Goal: Information Seeking & Learning: Find specific fact

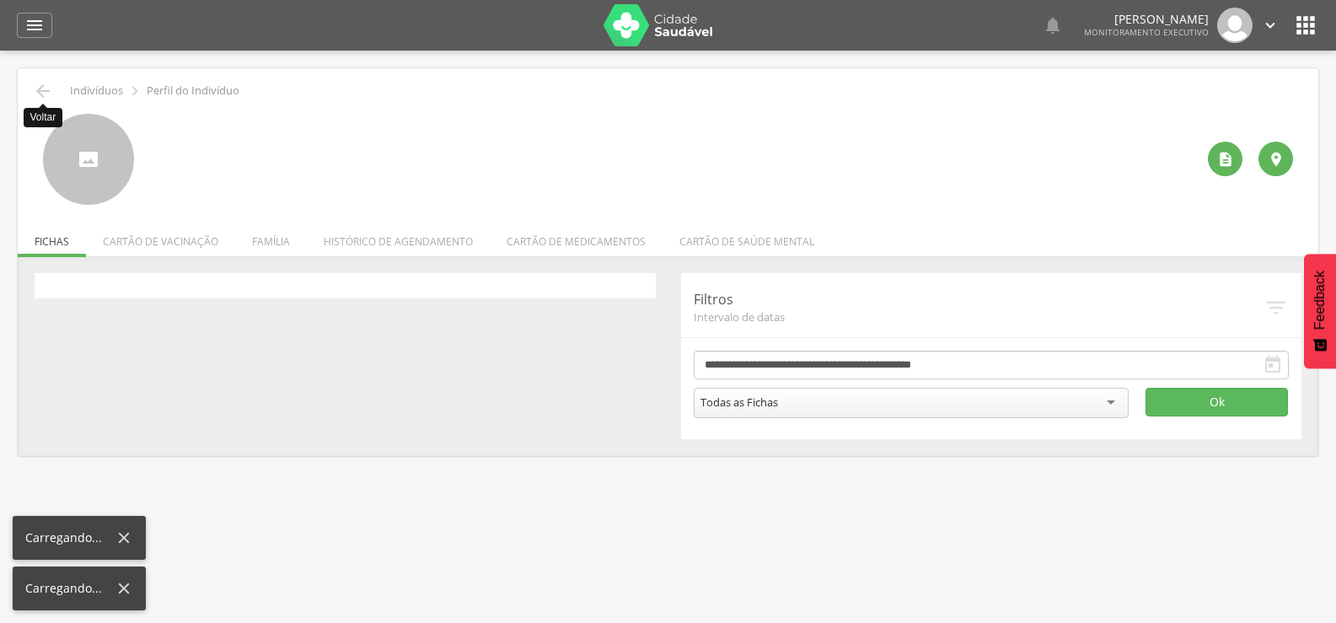
click at [52, 83] on icon "" at bounding box center [43, 91] width 20 height 20
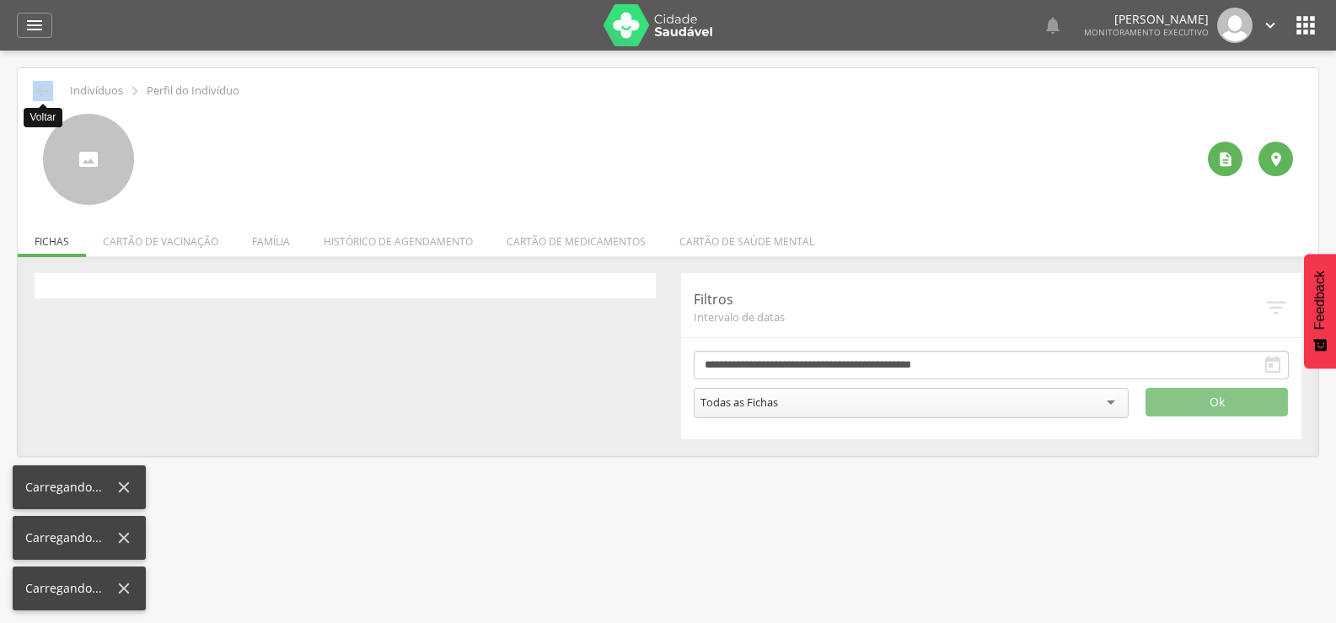
click at [52, 83] on icon "" at bounding box center [43, 91] width 20 height 20
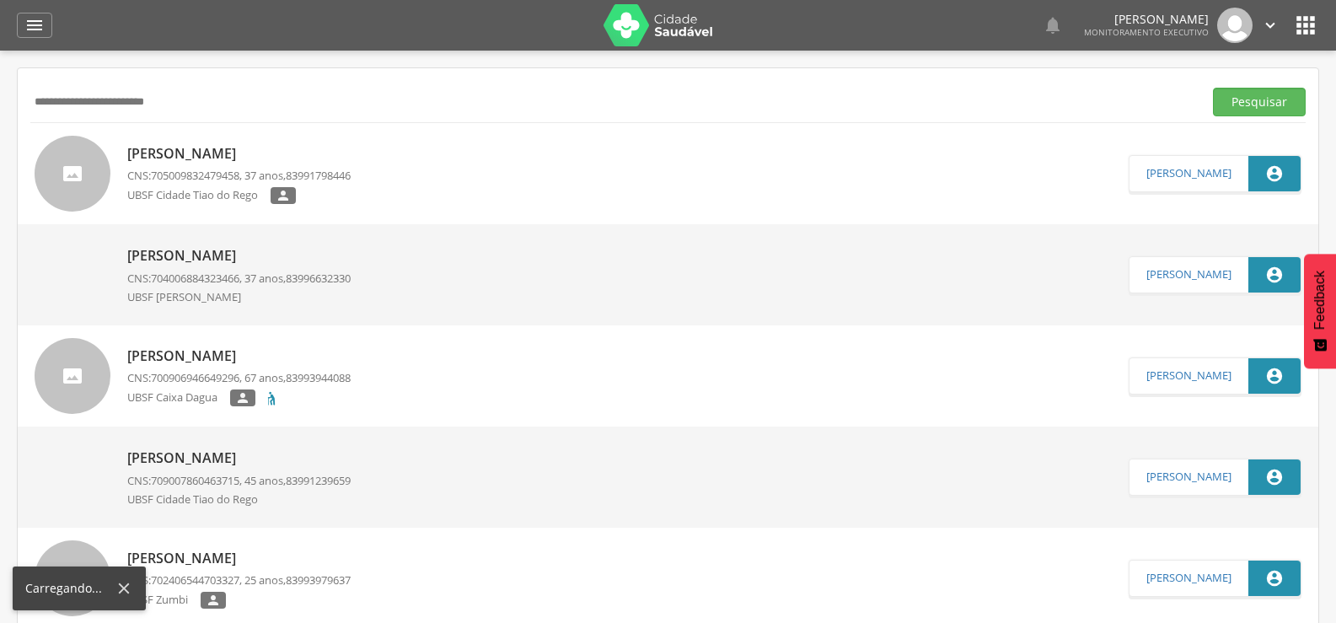
click at [52, 83] on div "**********" at bounding box center [667, 101] width 1275 height 41
click at [200, 93] on input "**********" at bounding box center [612, 102] width 1165 height 29
click at [1213, 88] on button "Pesquisar" at bounding box center [1259, 102] width 93 height 29
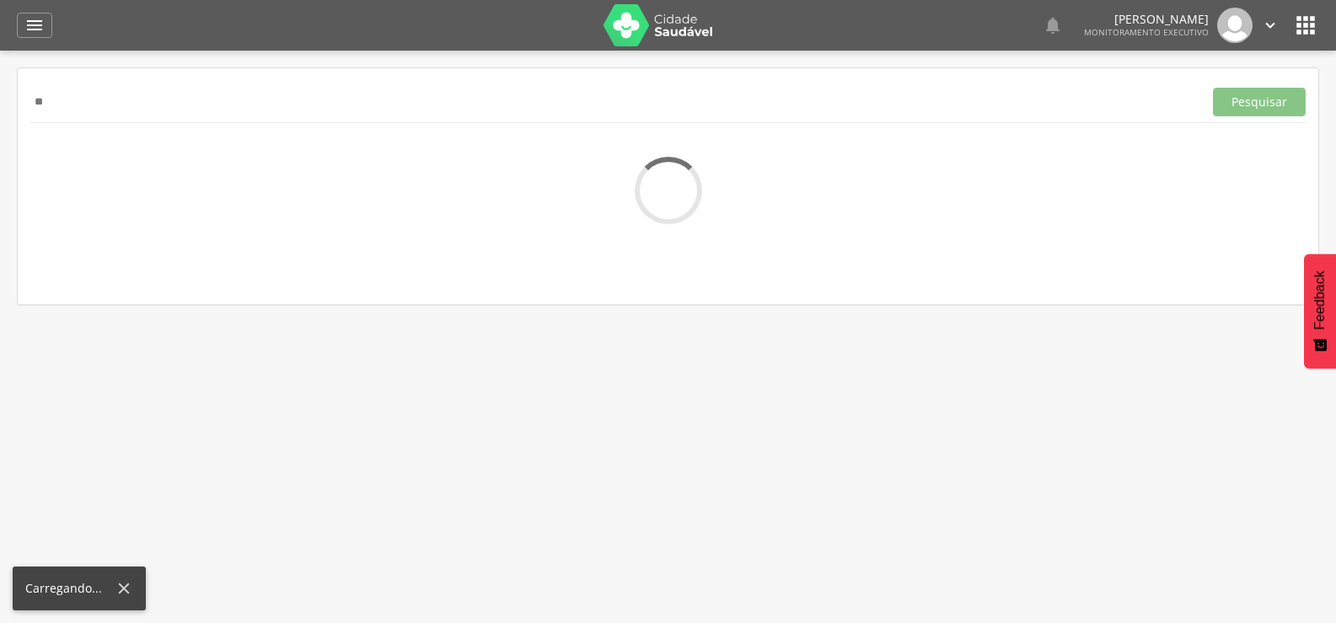
type input "*"
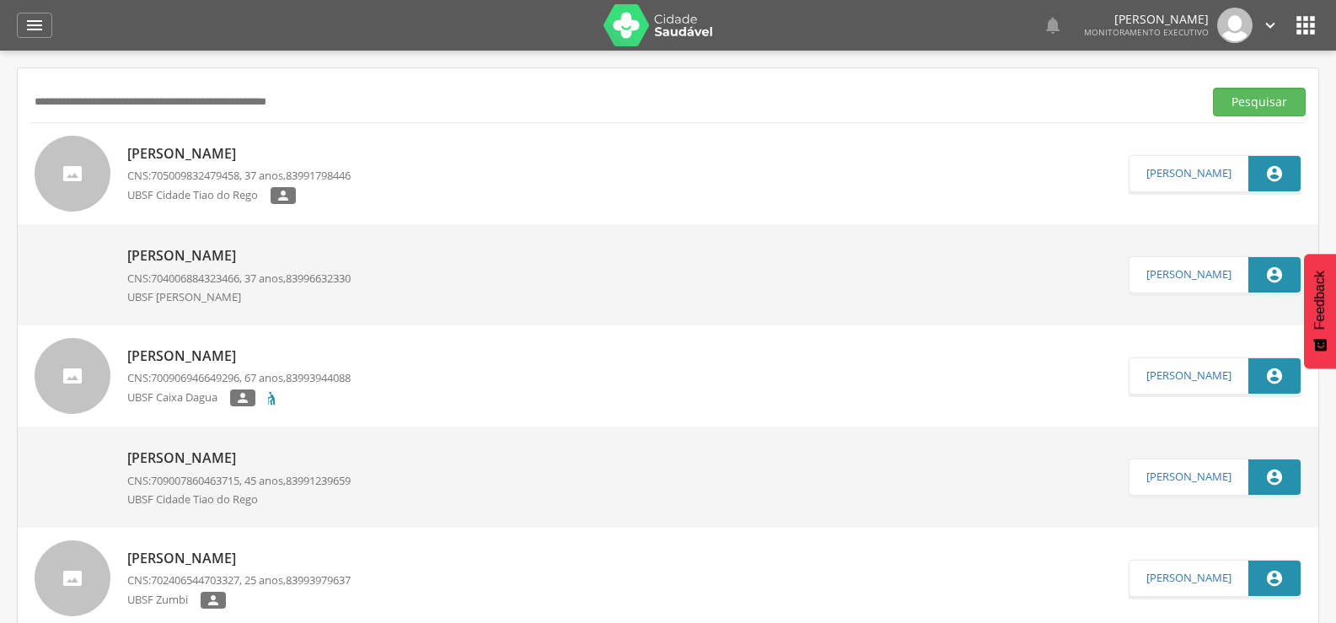
paste input "**********"
type input "**********"
click at [1213, 88] on button "Pesquisar" at bounding box center [1259, 102] width 93 height 29
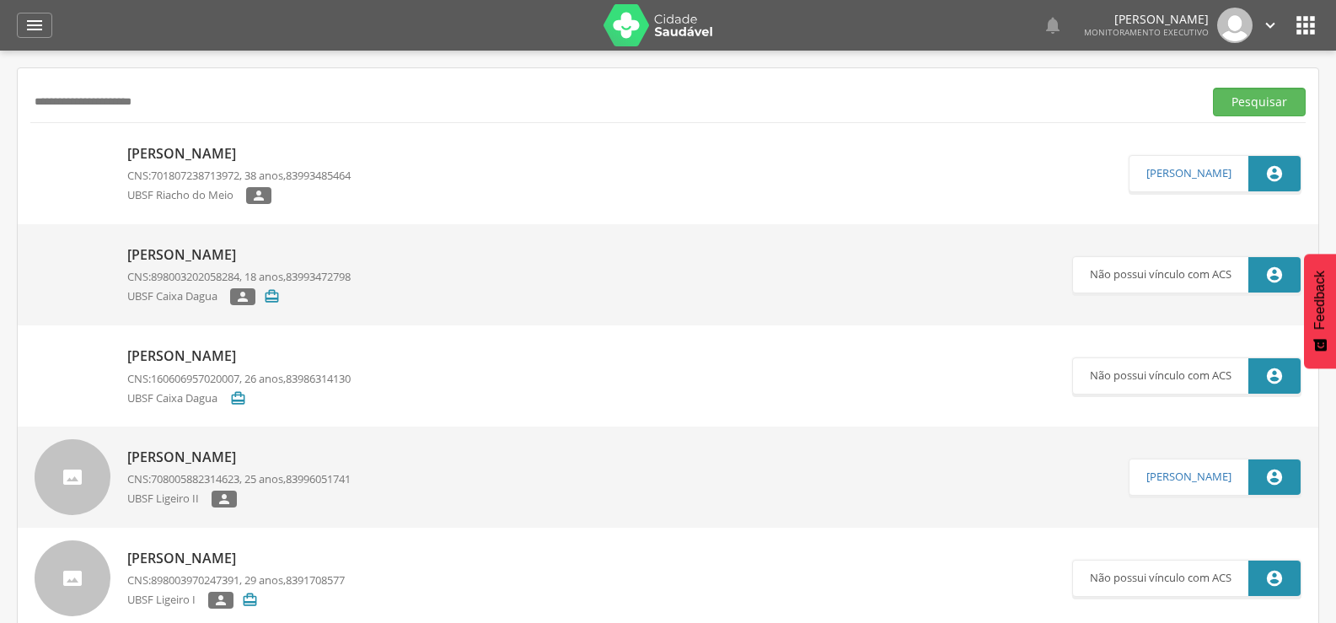
click at [204, 145] on p "Arlete Vicente de Sousa" at bounding box center [238, 153] width 223 height 19
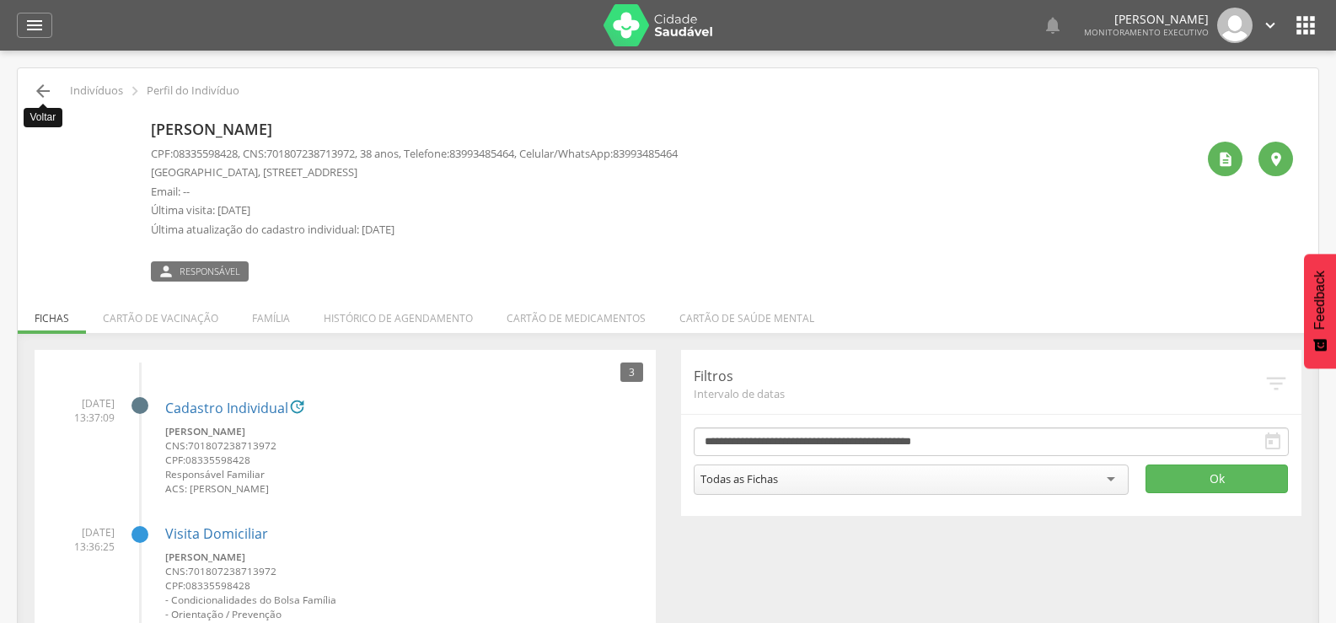
click at [40, 97] on icon "" at bounding box center [43, 91] width 20 height 20
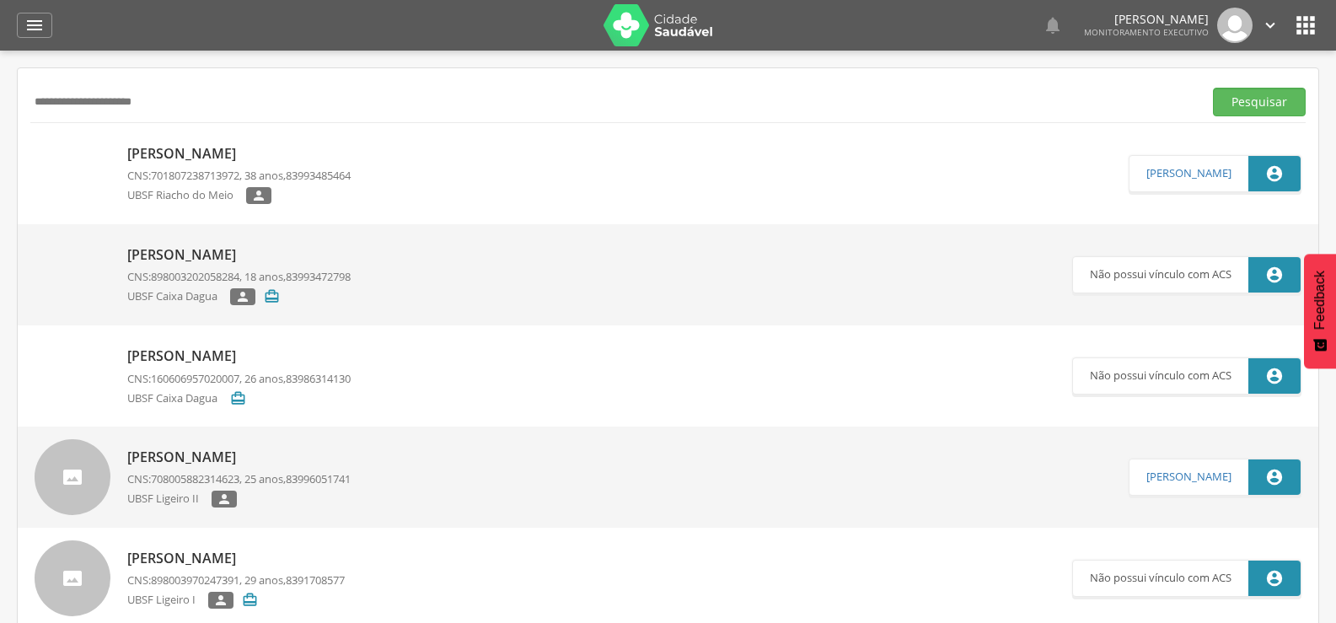
click at [206, 342] on div "Anderson Vicente de Sousa CNS: 160606957020007 , 26 anos, 83986314130 UBSF Caix…" at bounding box center [238, 375] width 223 height 68
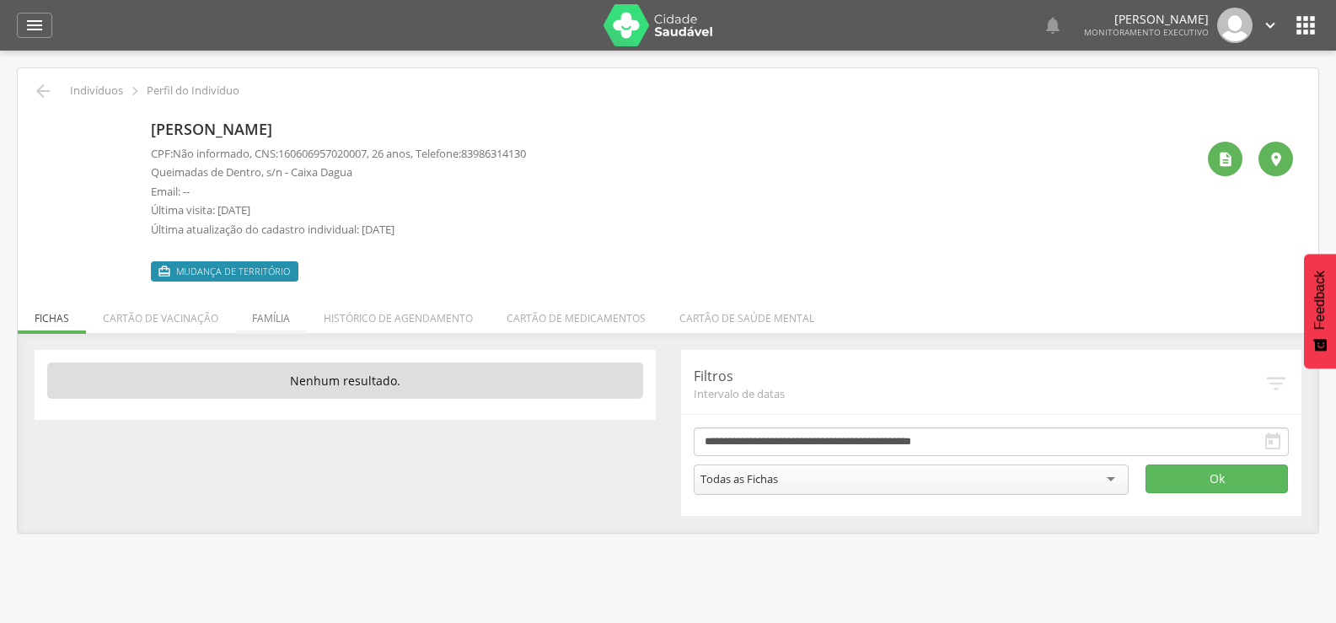
click at [279, 303] on li "Família" at bounding box center [271, 314] width 72 height 40
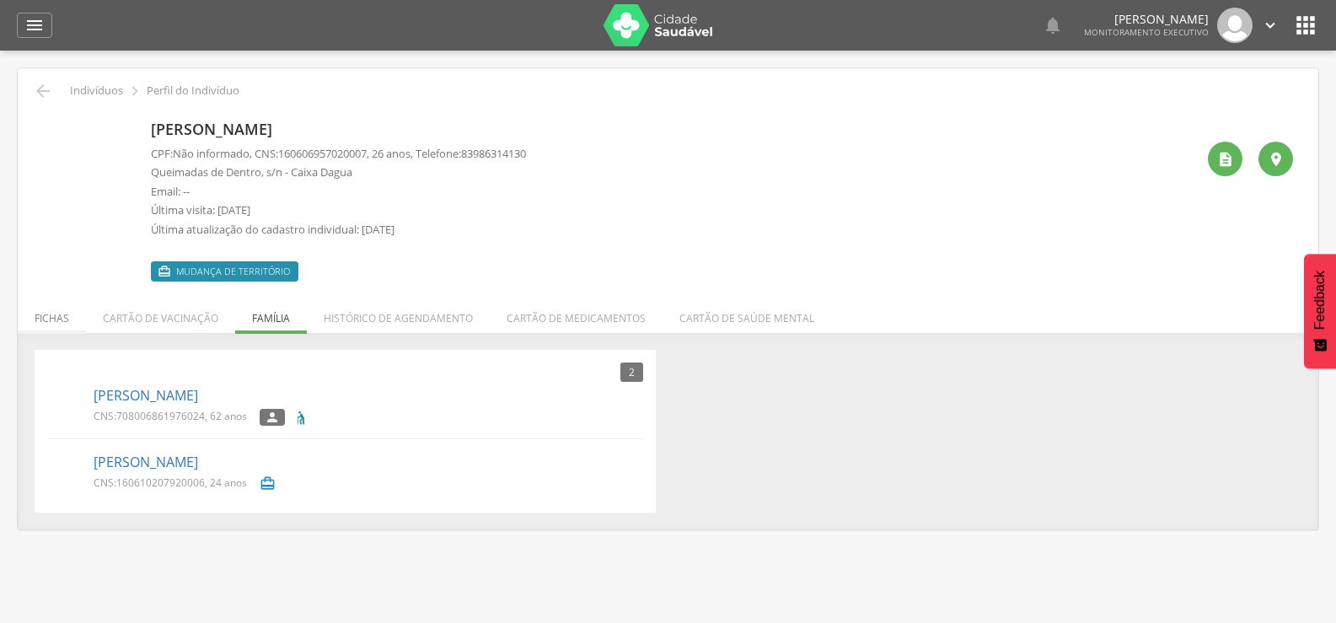
click at [83, 321] on li "Fichas" at bounding box center [52, 314] width 68 height 40
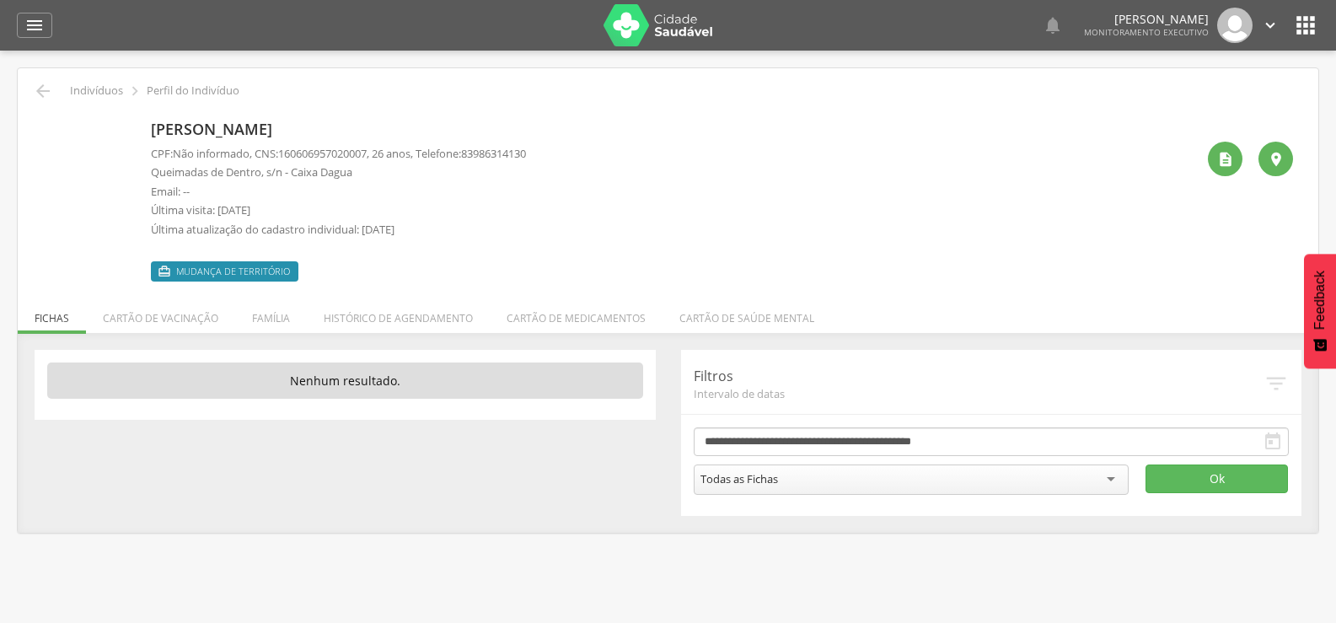
click at [54, 94] on div " Indivíduos  Perfil do Indivíduo" at bounding box center [667, 91] width 1275 height 20
click at [46, 94] on icon "" at bounding box center [43, 91] width 20 height 20
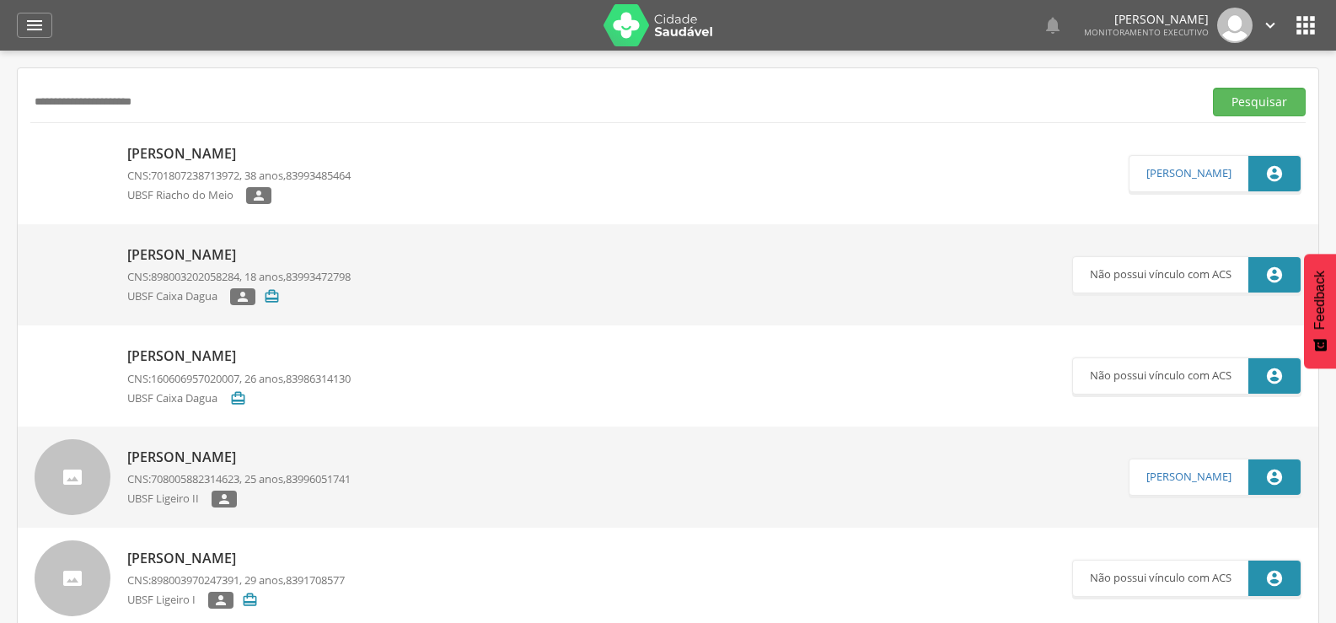
drag, startPoint x: 183, startPoint y: 94, endPoint x: 0, endPoint y: 104, distance: 183.1
click at [0, 103] on div " Supervisão  Distritos  Ubs Coordenador: - Queimadas / PB Intervalo de Tempo…" at bounding box center [668, 362] width 1336 height 623
paste input "**********"
type input "**********"
click at [1213, 88] on button "Pesquisar" at bounding box center [1259, 102] width 93 height 29
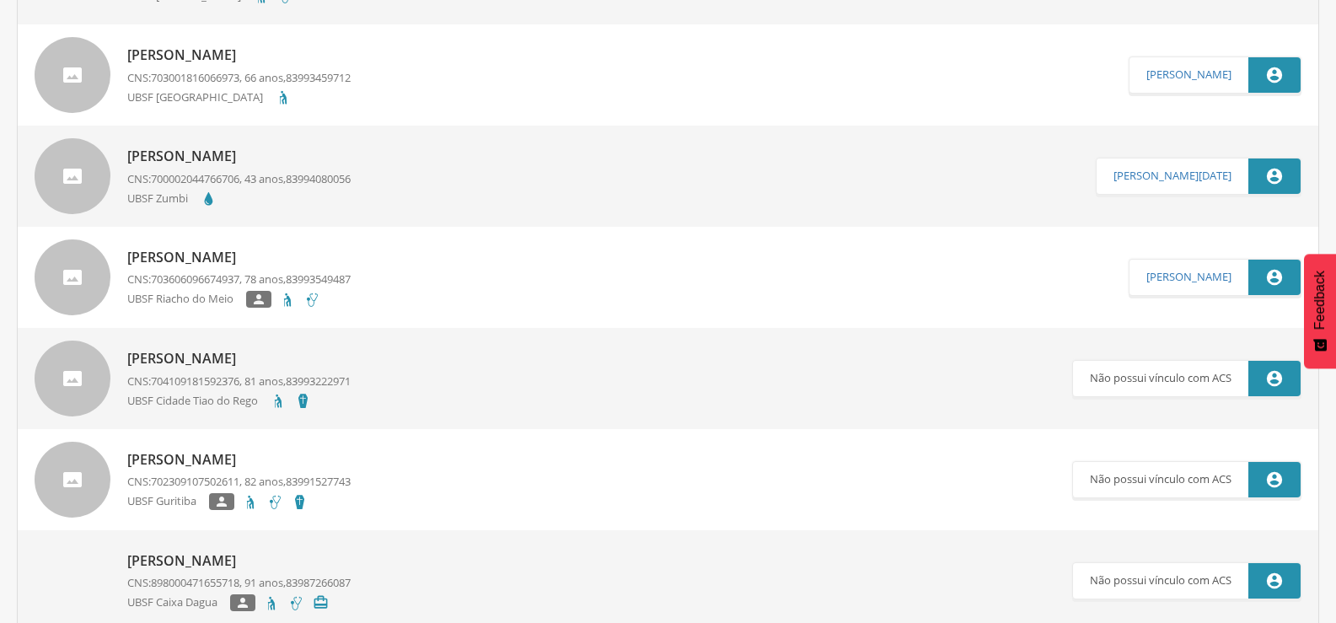
scroll to position [1770, 0]
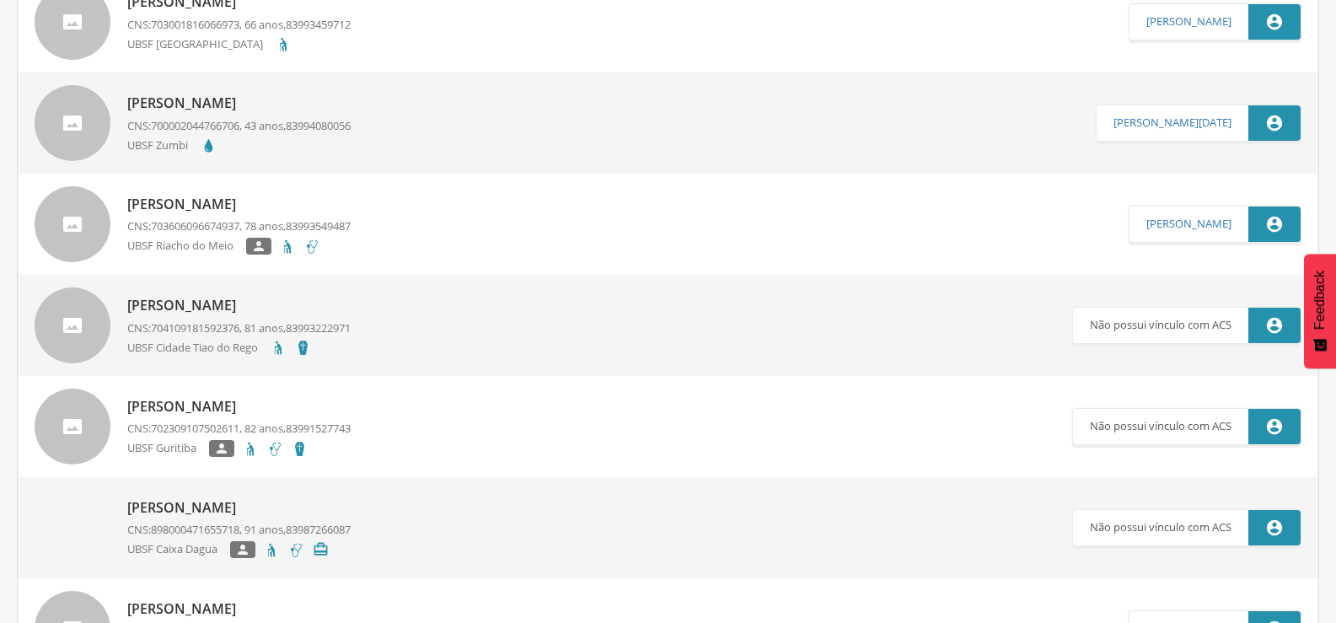
click at [205, 191] on div "José Pereira da Silva CNS: 703606096674937 , 78 anos, 83993549487 UBSF Riacho d…" at bounding box center [238, 225] width 223 height 70
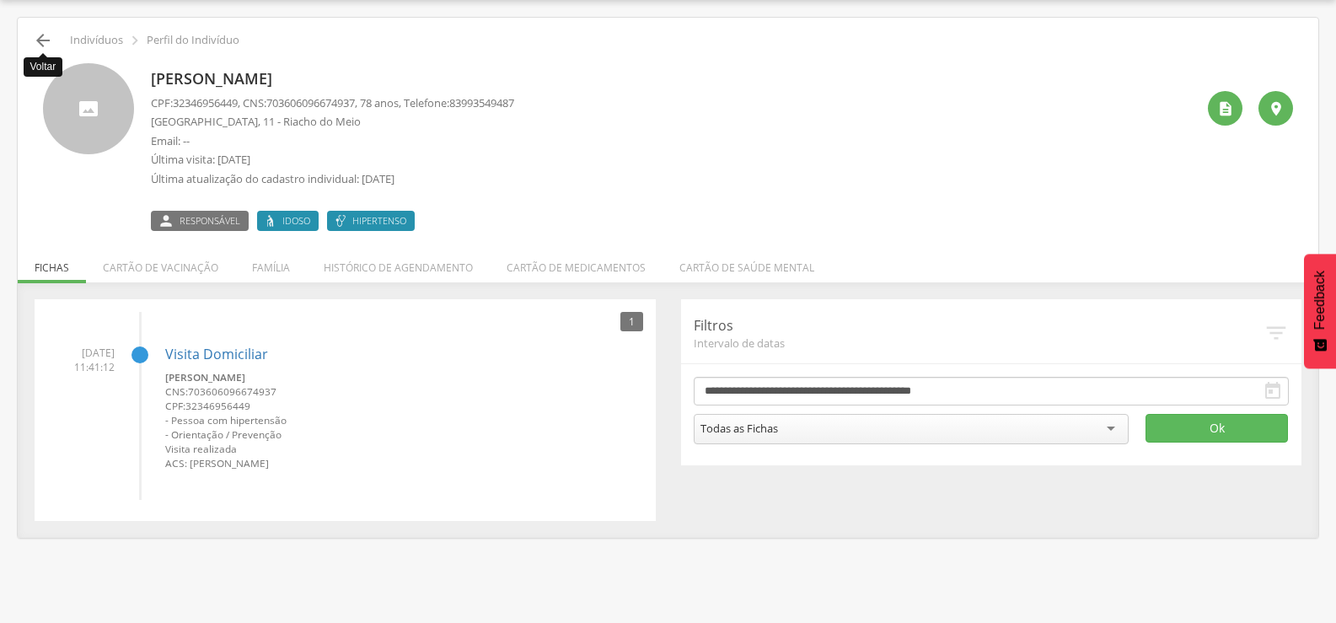
click at [48, 38] on icon "" at bounding box center [43, 40] width 20 height 20
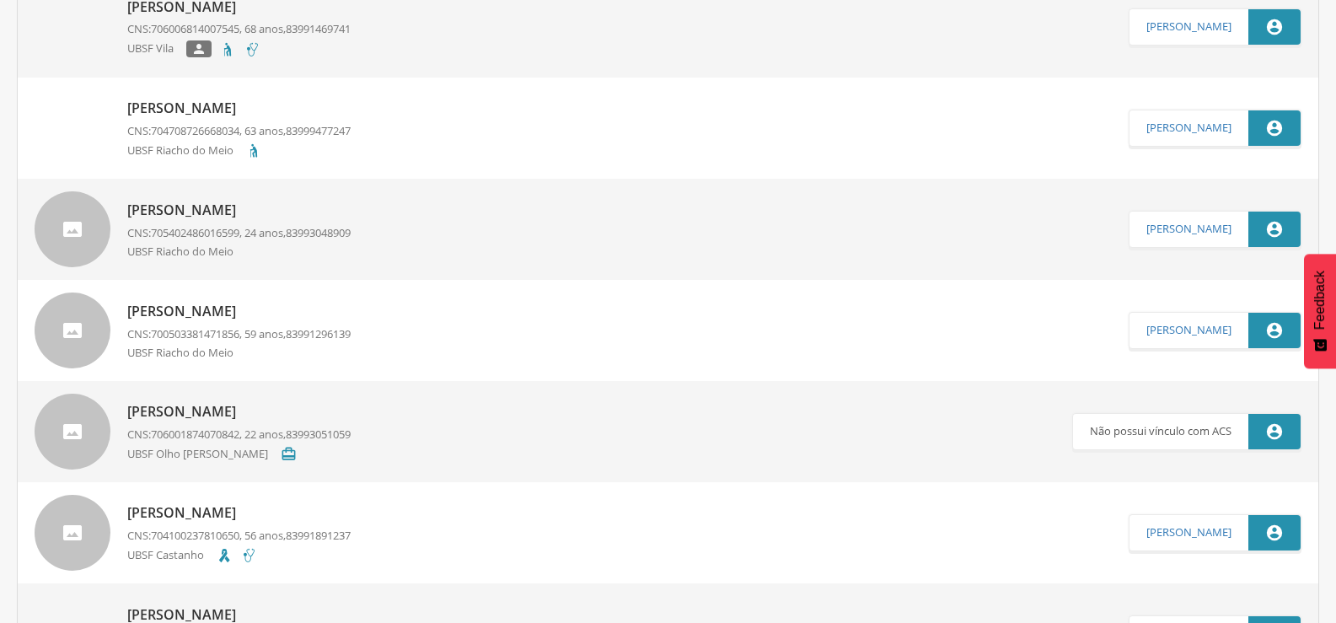
scroll to position [2441, 0]
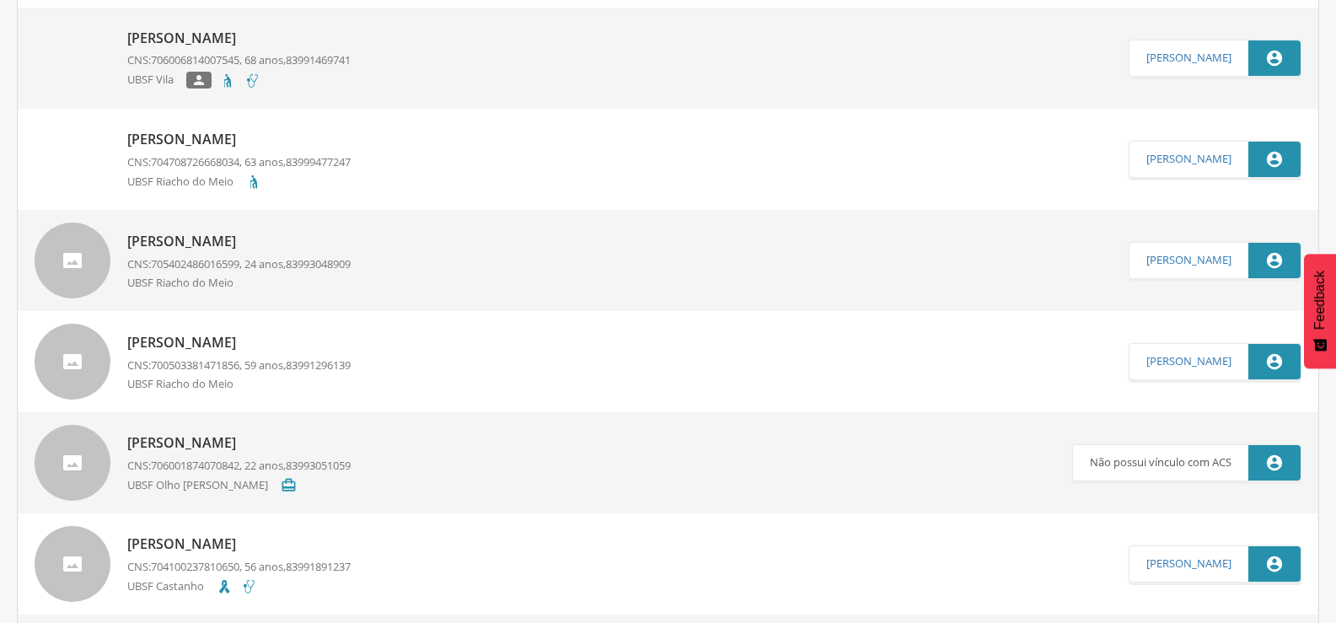
click at [260, 146] on p "José Pereira da Silva" at bounding box center [238, 139] width 223 height 19
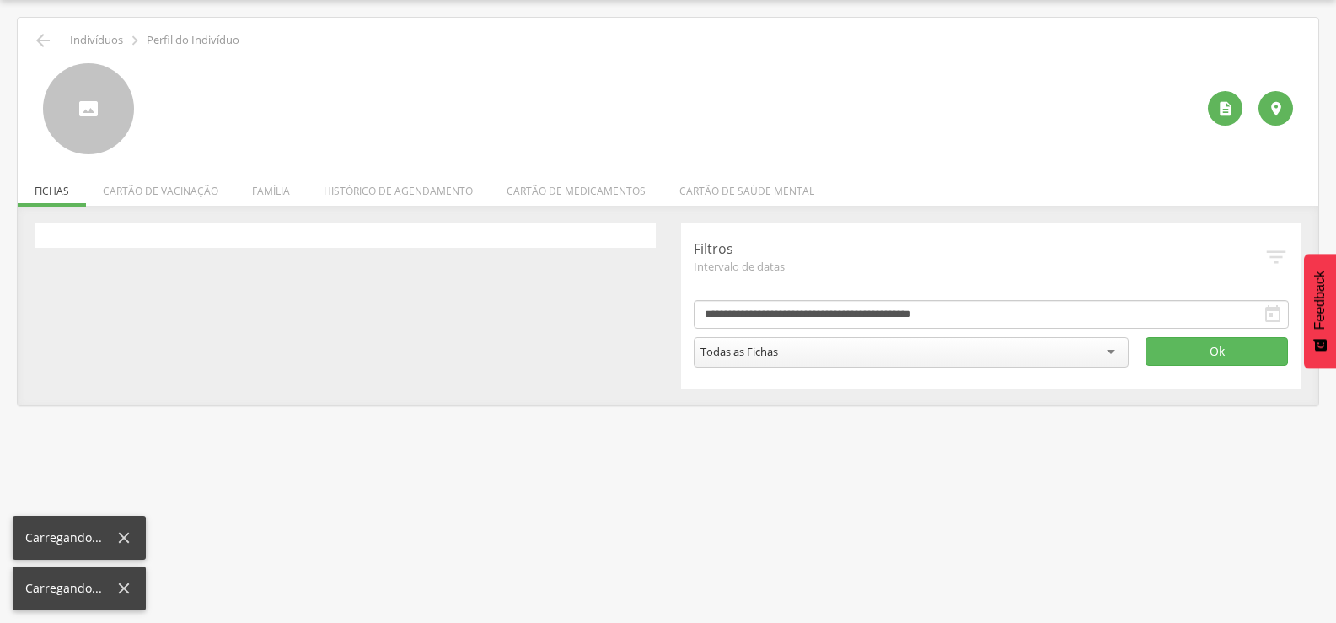
scroll to position [51, 0]
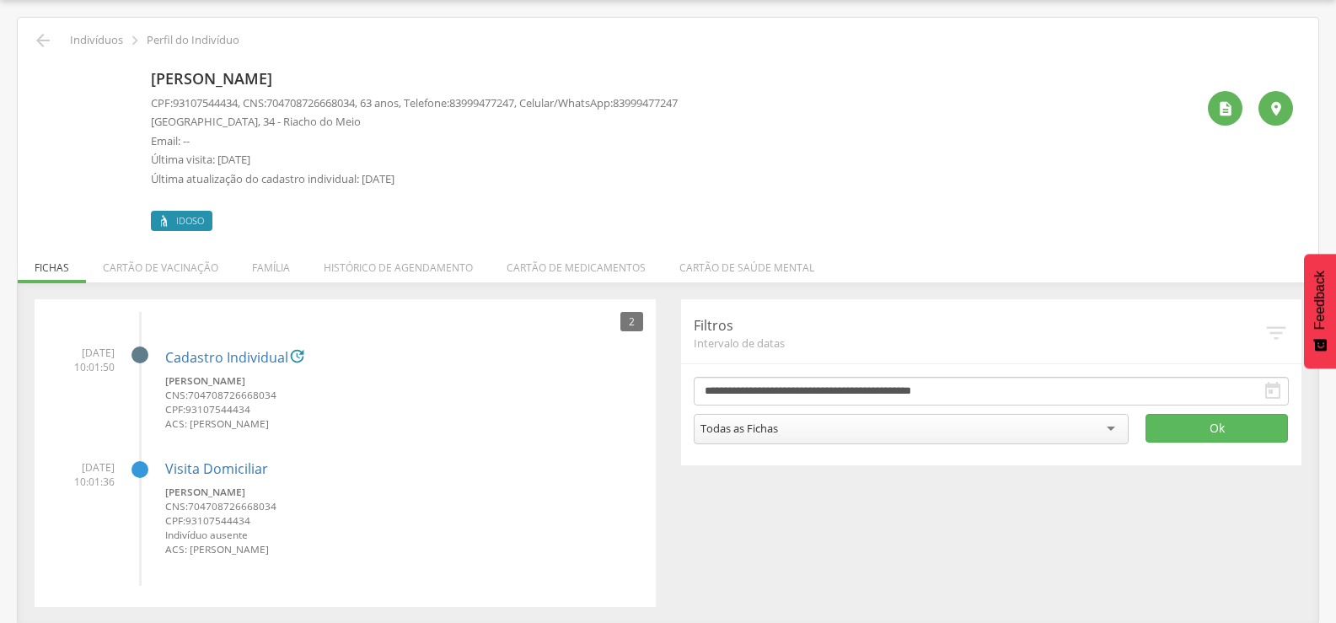
click at [35, 63] on div "José Pereira da Silva CPF: 93107544434 , CNS: 704708726668034 , 63 anos, Telefo…" at bounding box center [667, 141] width 1275 height 180
click at [39, 47] on icon "" at bounding box center [43, 40] width 20 height 20
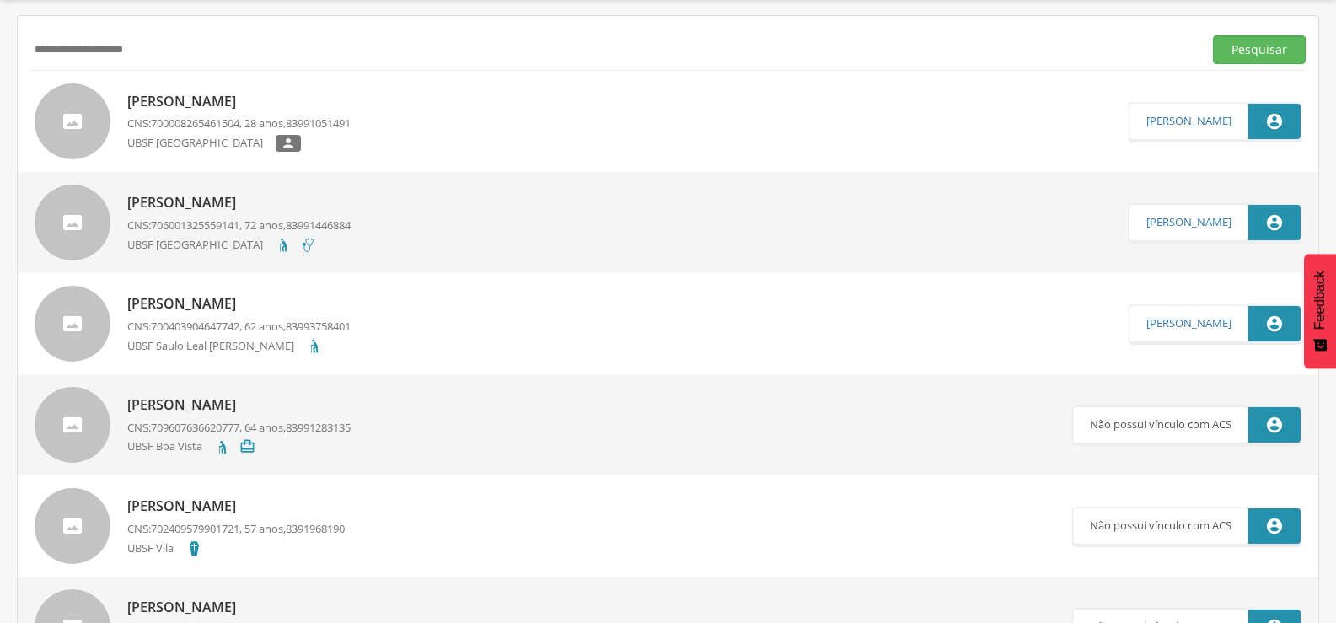
drag, startPoint x: 197, startPoint y: 54, endPoint x: 0, endPoint y: 60, distance: 197.3
click at [0, 56] on div " Supervisão  Distritos  Ubs Coordenador: - Queimadas / PB Intervalo de Tempo…" at bounding box center [668, 309] width 1336 height 623
paste input "**********"
type input "**********"
click at [1213, 35] on button "Pesquisar" at bounding box center [1259, 49] width 93 height 29
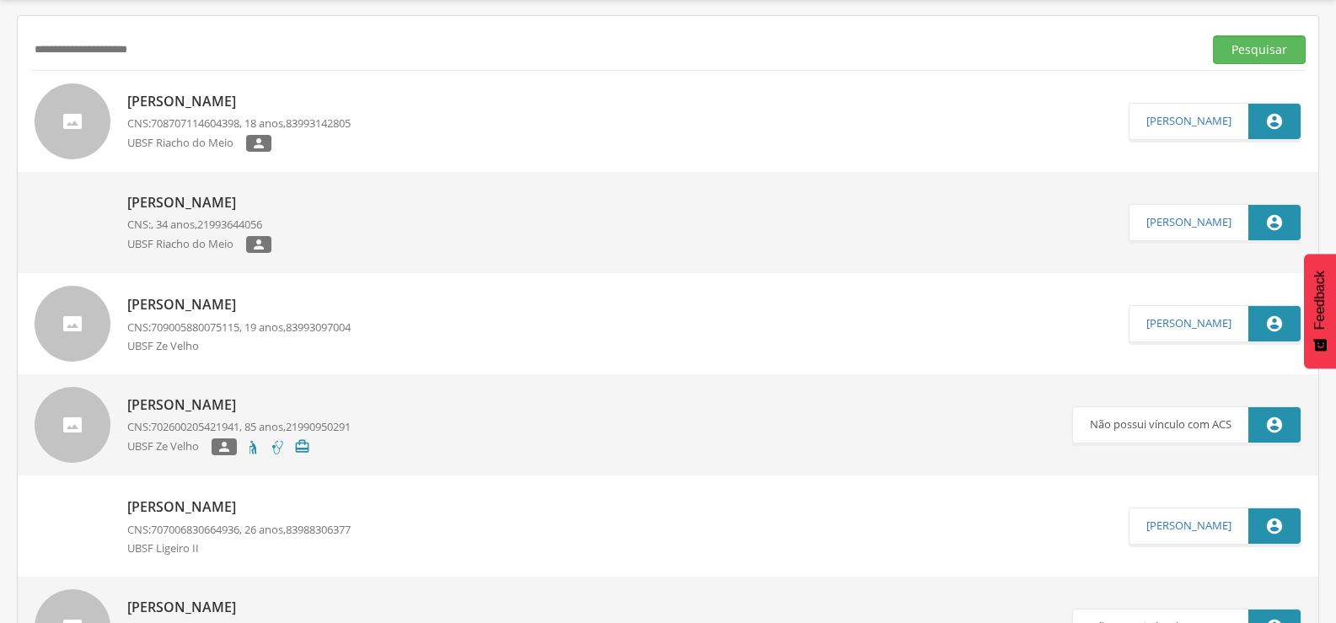
click at [226, 104] on p "Daniel Santos da Silva" at bounding box center [238, 101] width 223 height 19
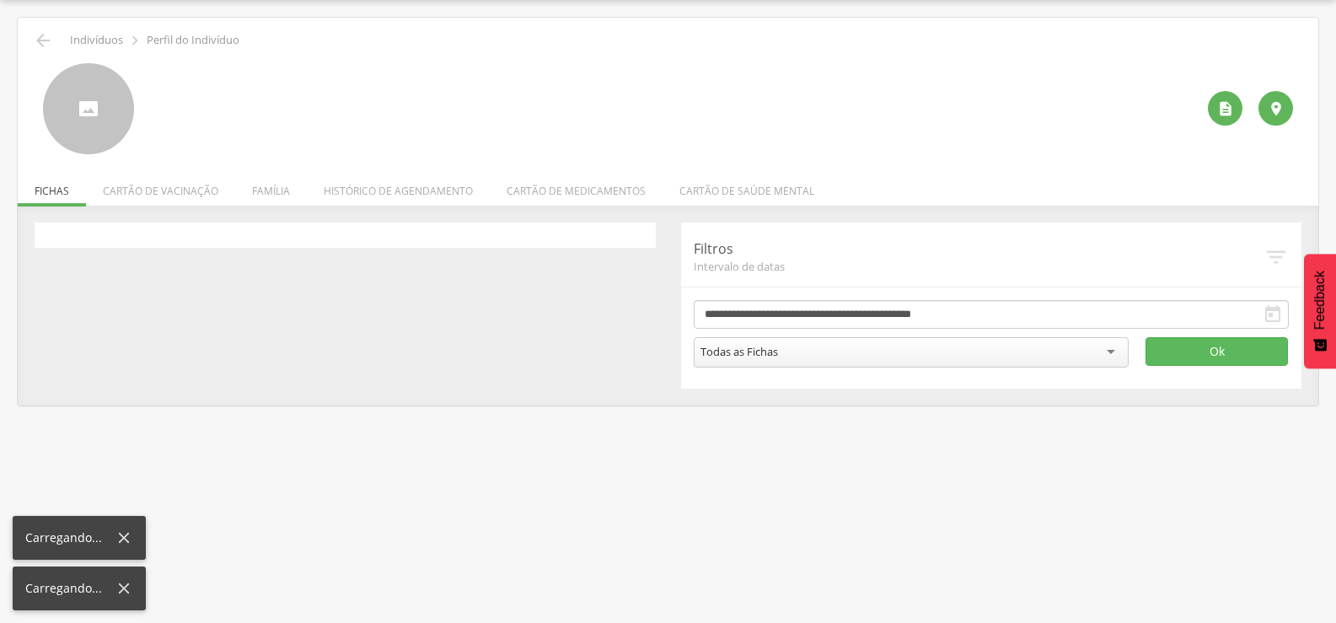
scroll to position [51, 0]
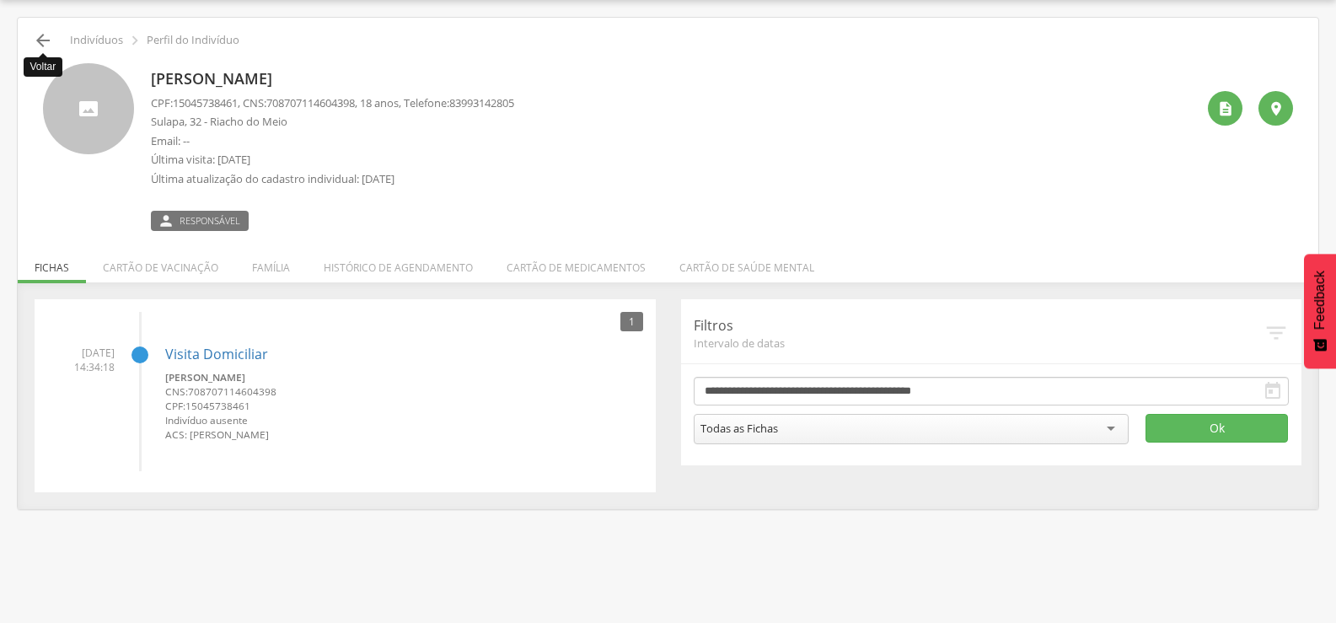
click at [33, 43] on icon "" at bounding box center [43, 40] width 20 height 20
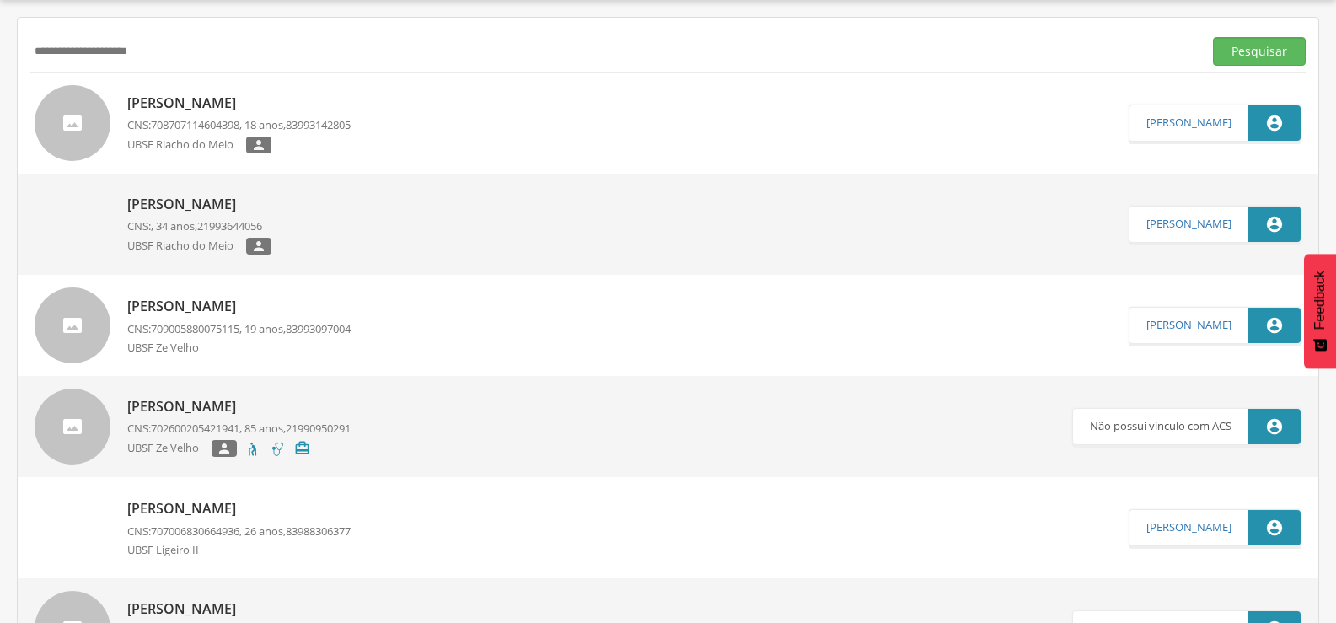
click at [237, 196] on p "Daniel da Silva Santos" at bounding box center [199, 204] width 144 height 19
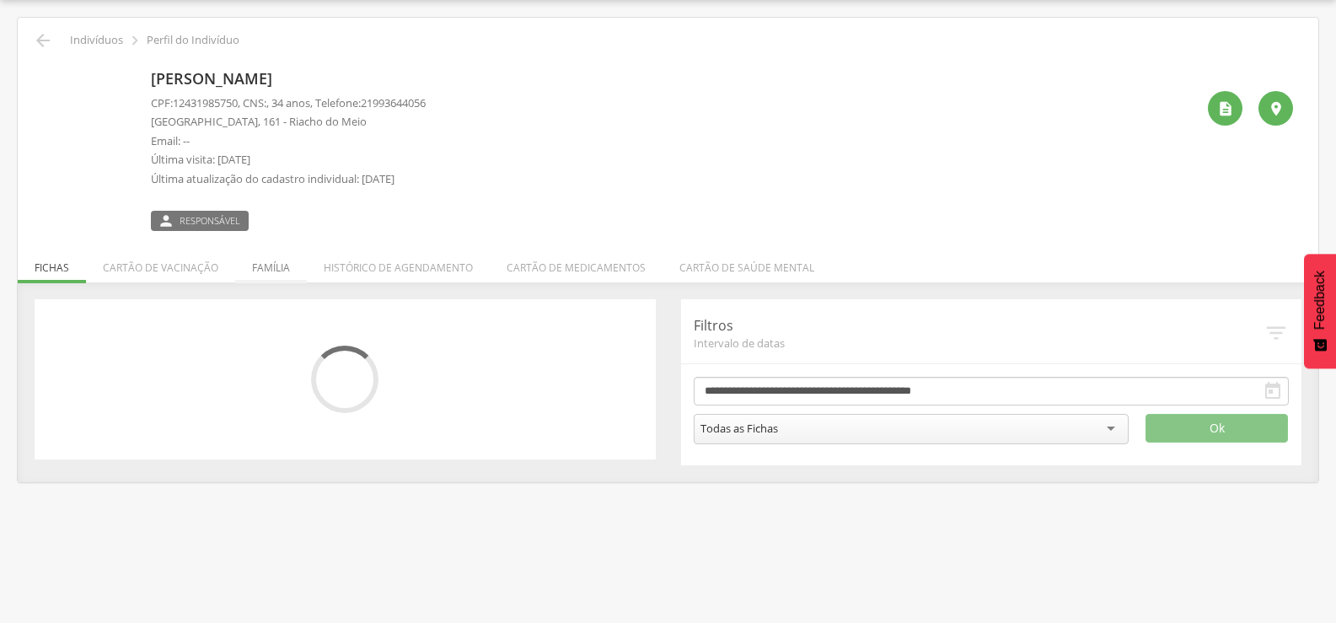
click at [254, 260] on li "Família" at bounding box center [271, 264] width 72 height 40
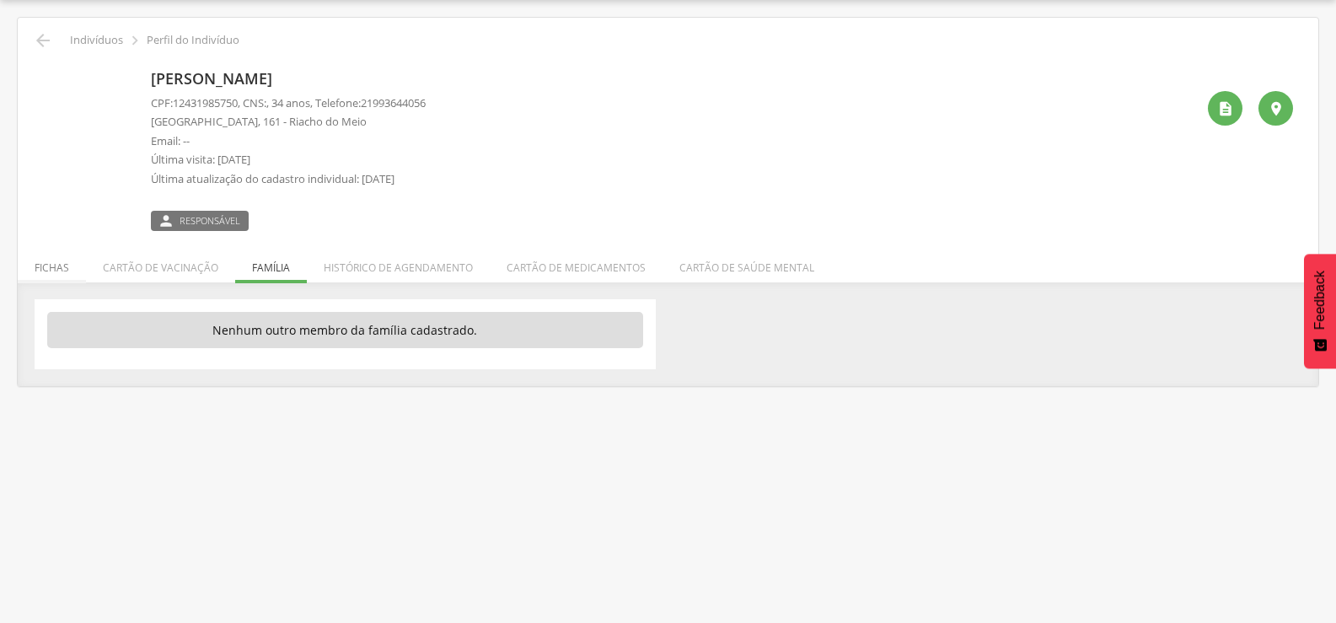
click at [69, 263] on li "Fichas" at bounding box center [52, 264] width 68 height 40
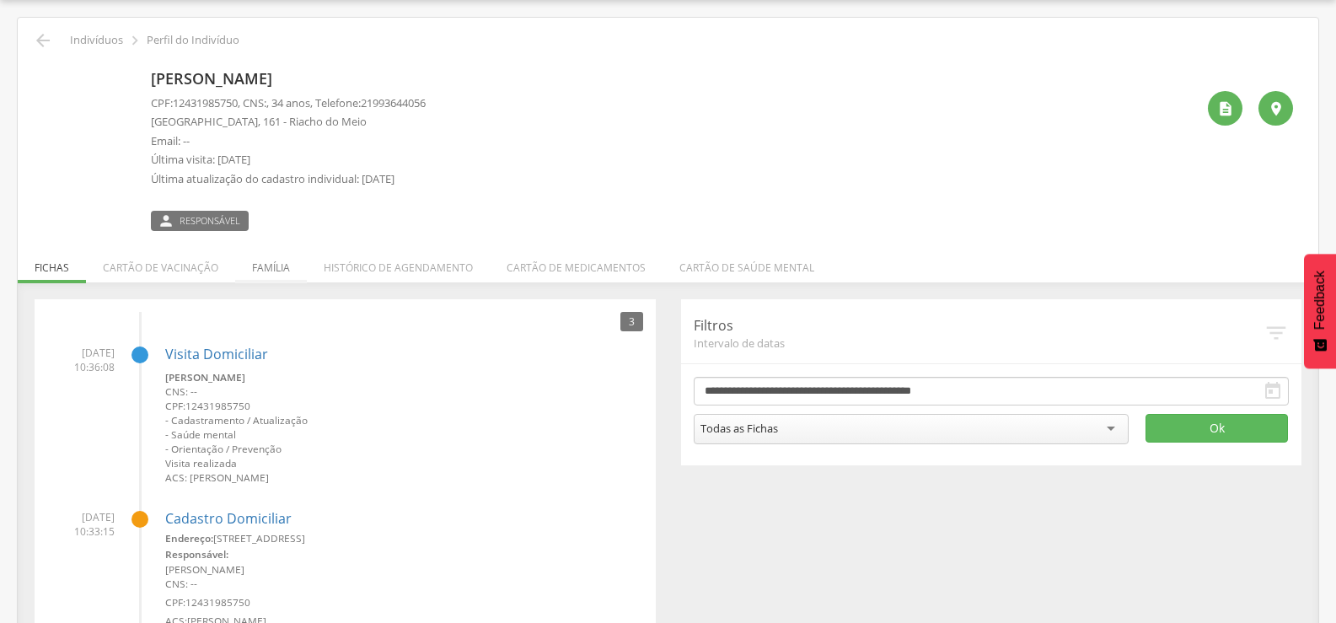
click at [283, 269] on li "Família" at bounding box center [271, 264] width 72 height 40
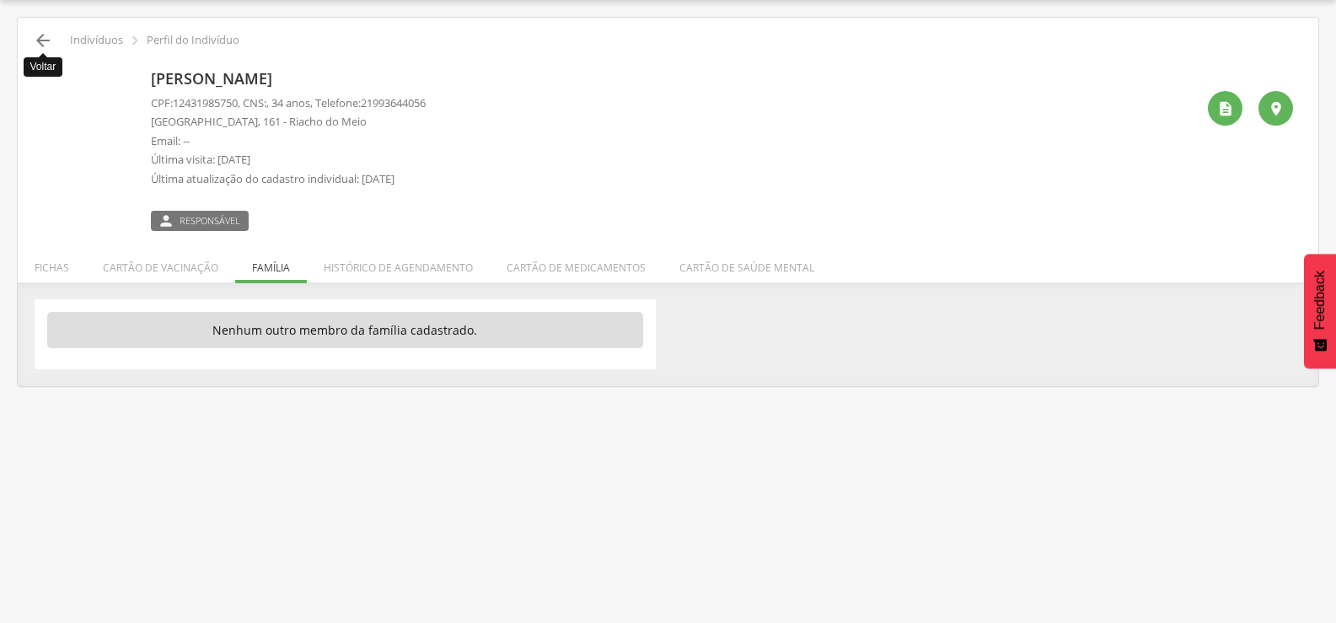
click at [35, 38] on icon "" at bounding box center [43, 40] width 20 height 20
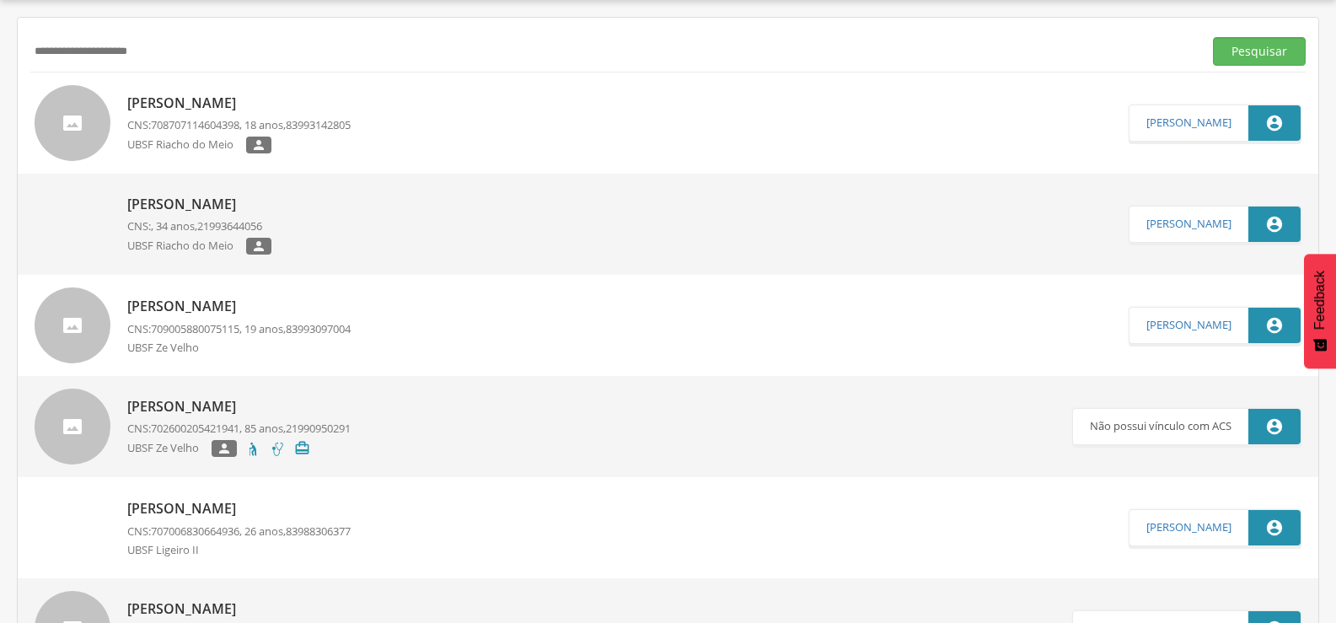
drag, startPoint x: 174, startPoint y: 59, endPoint x: 19, endPoint y: 61, distance: 155.9
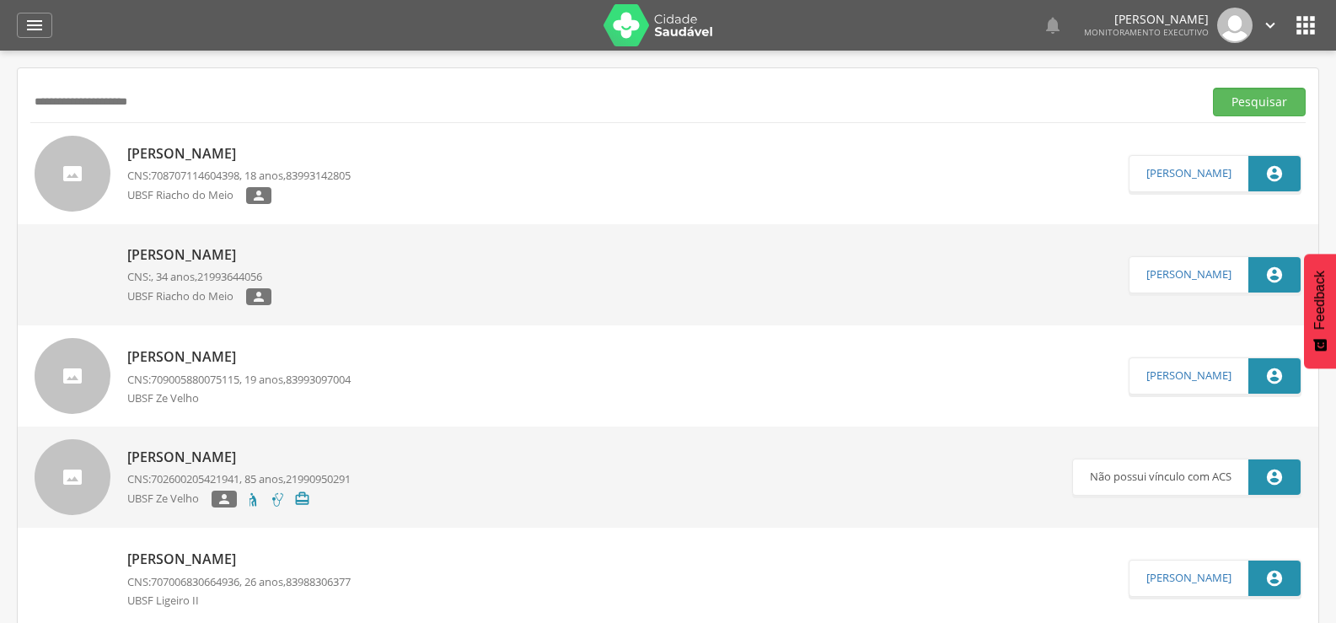
click at [204, 153] on p "Daniel Santos da Silva" at bounding box center [238, 153] width 223 height 19
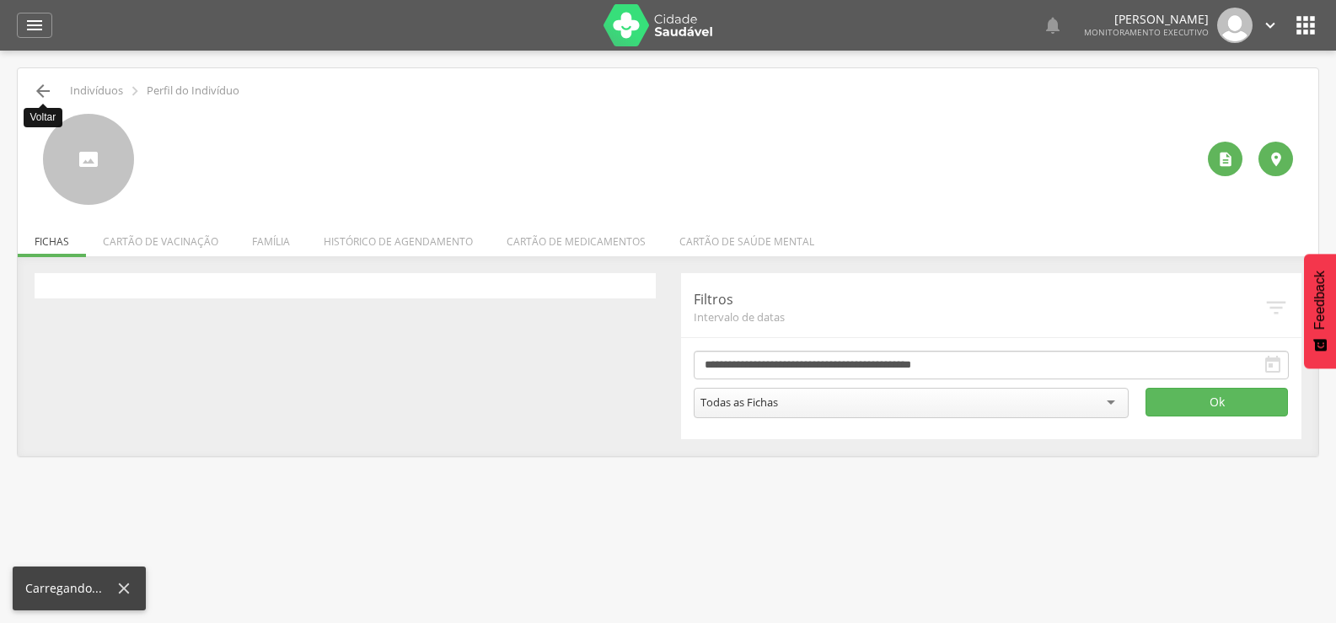
click at [47, 88] on icon "" at bounding box center [43, 91] width 20 height 20
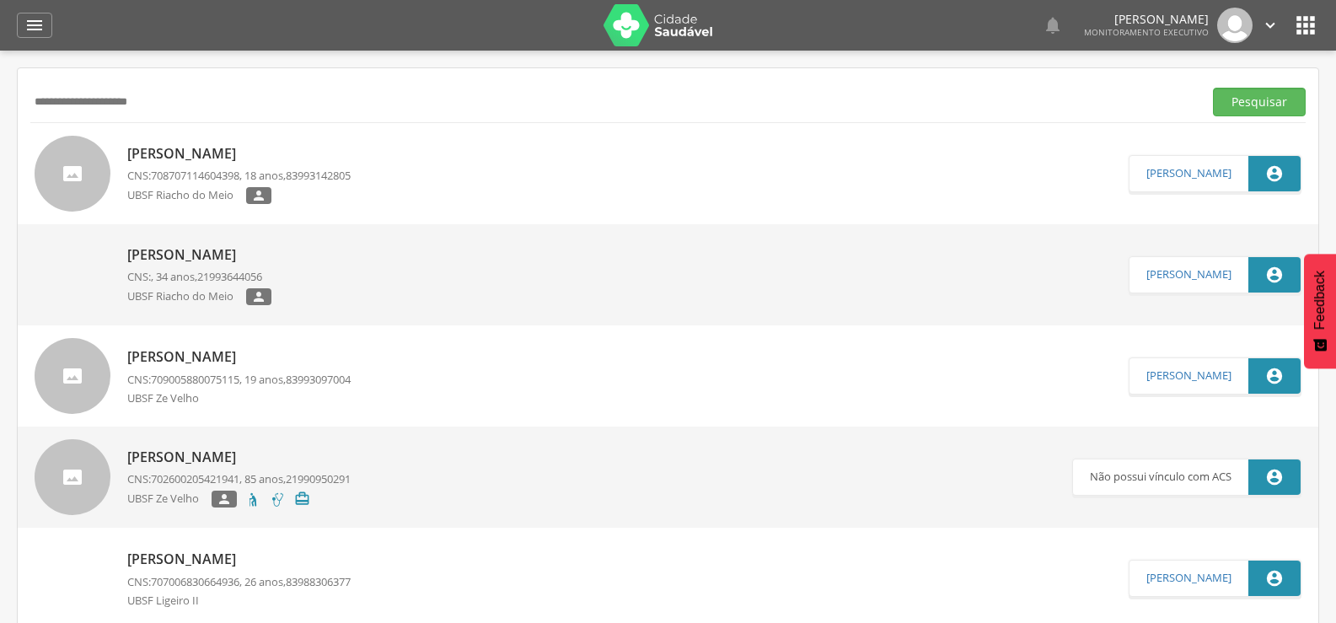
click at [0, 262] on div " Supervisão  Distritos  Ubs Coordenador: - Queimadas / PB Intervalo de Tempo…" at bounding box center [668, 362] width 1336 height 623
click at [205, 244] on div "Daniel da Silva Santos CNS: , 34 anos, 21993644056 UBSF Riacho do Meio " at bounding box center [199, 275] width 144 height 70
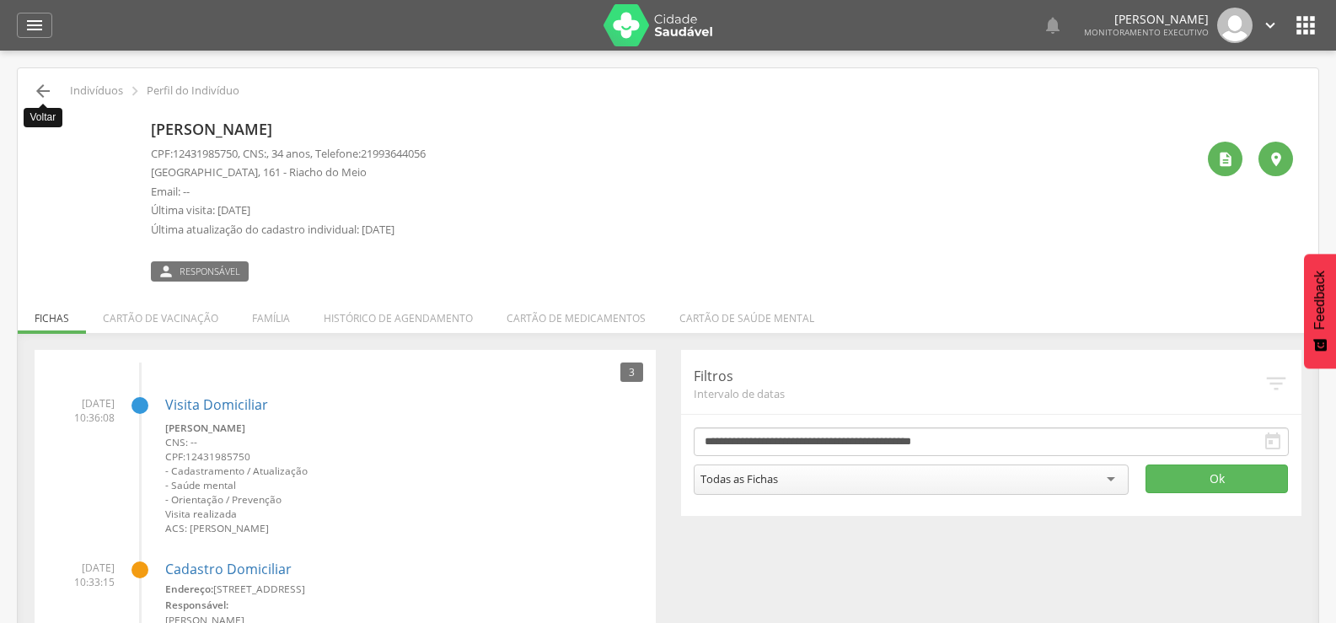
click at [39, 83] on icon "" at bounding box center [43, 91] width 20 height 20
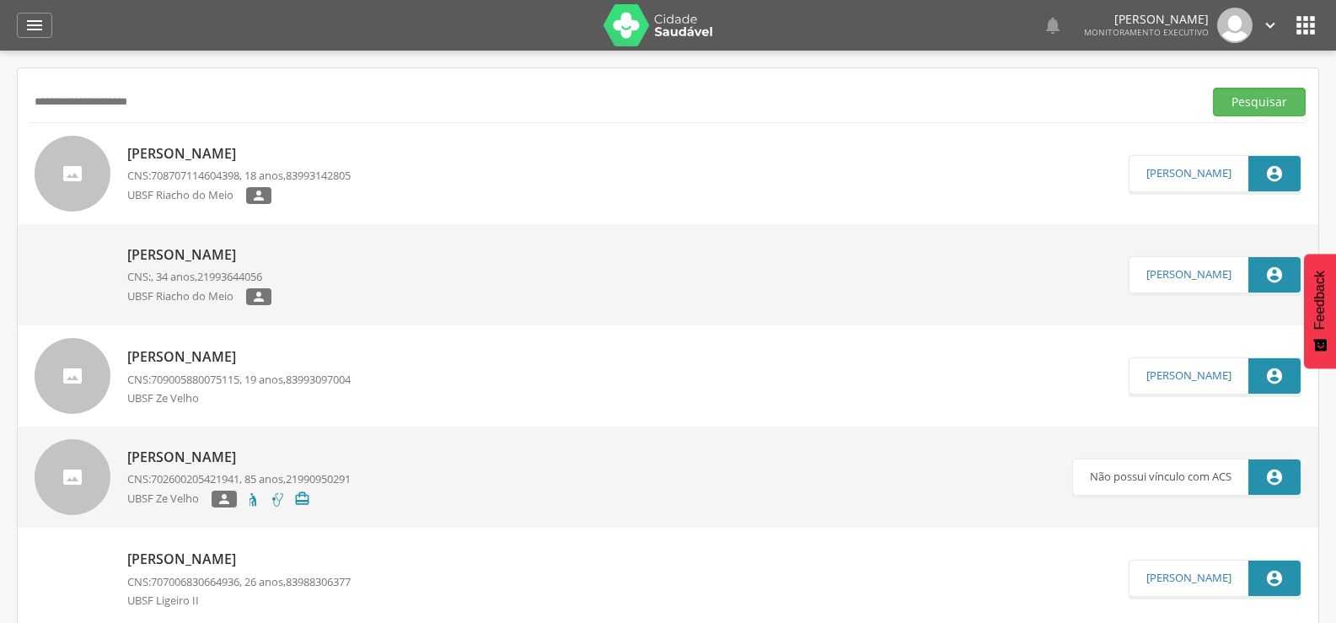
click at [0, 224] on div " Supervisão  Distritos  Ubs Coordenador: - Queimadas / PB Intervalo de Tempo…" at bounding box center [668, 362] width 1336 height 623
click at [212, 250] on p "Daniel da Silva Santos" at bounding box center [199, 254] width 144 height 19
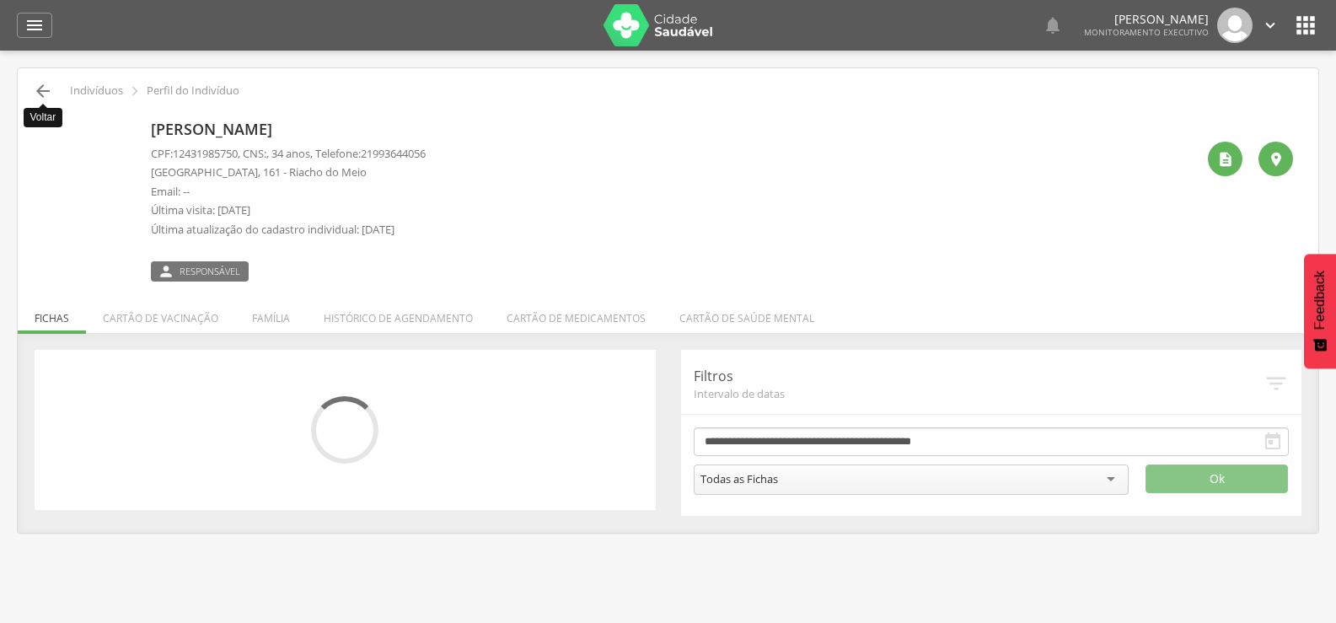
click at [50, 94] on icon "" at bounding box center [43, 91] width 20 height 20
